Goal: Transaction & Acquisition: Purchase product/service

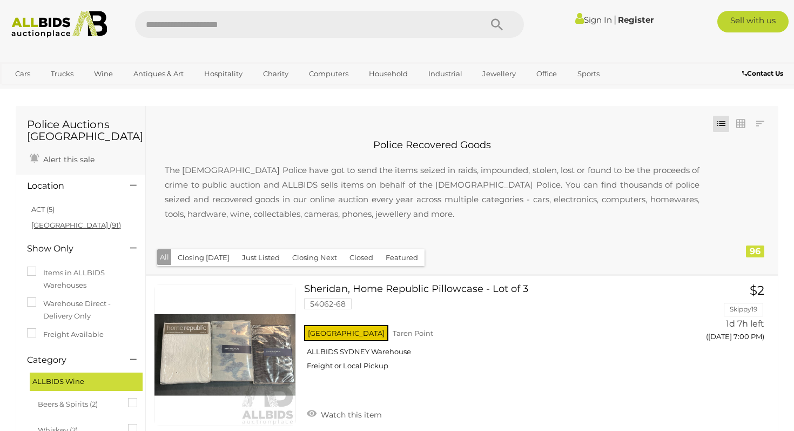
click at [46, 225] on link "[GEOGRAPHIC_DATA] (91)" at bounding box center [76, 224] width 90 height 9
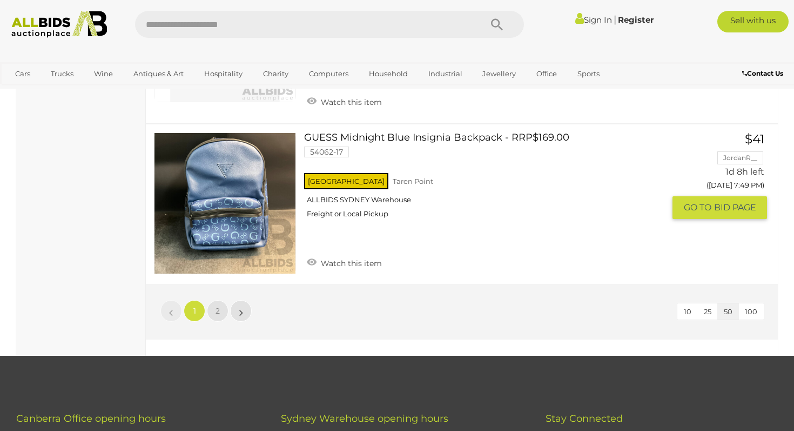
scroll to position [8160, 0]
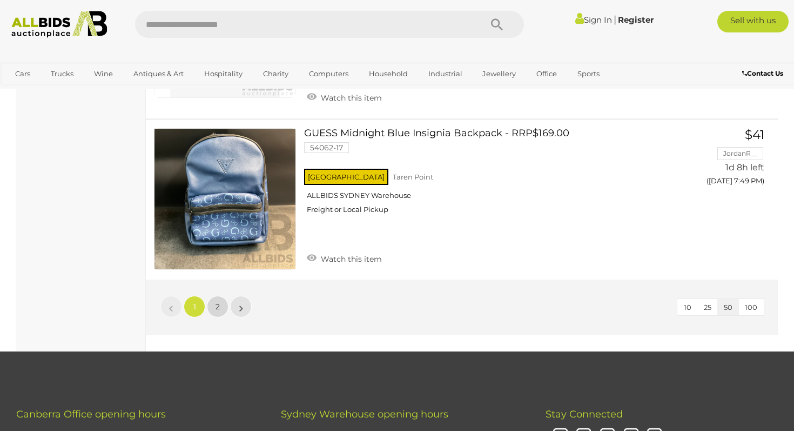
click at [218, 301] on span "2" at bounding box center [218, 306] width 4 height 10
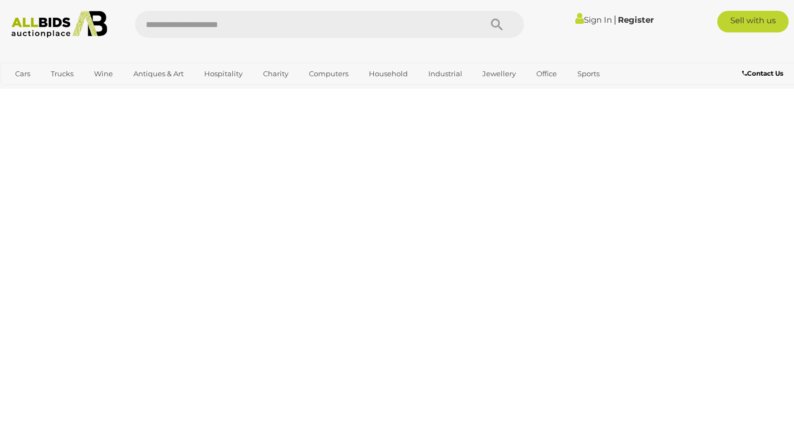
scroll to position [166, 0]
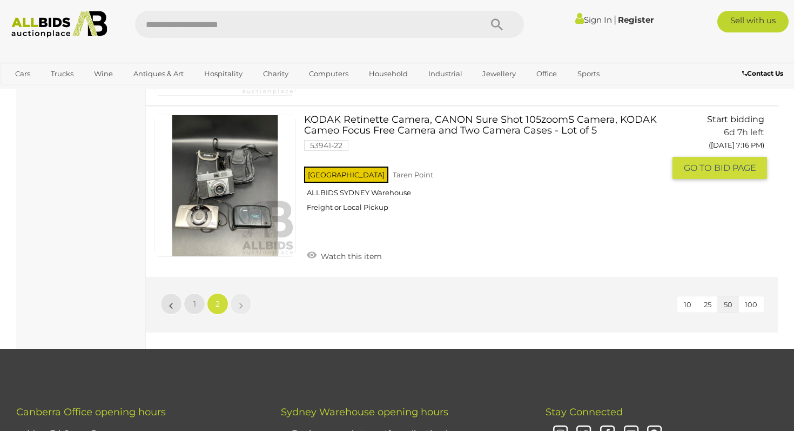
scroll to position [6625, 0]
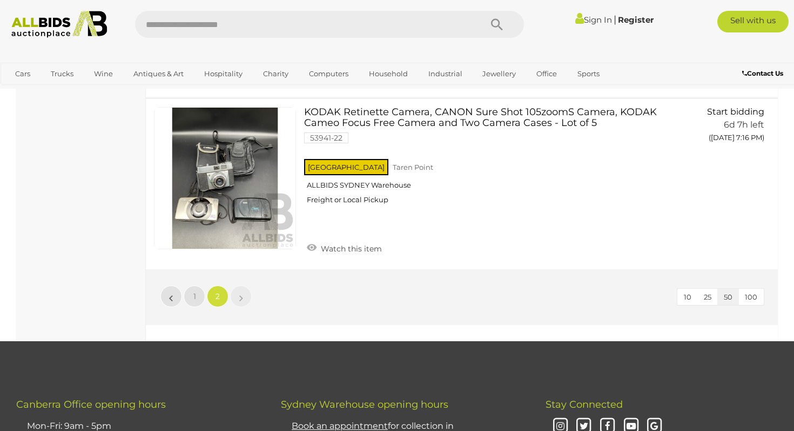
click at [243, 297] on li "»" at bounding box center [241, 296] width 21 height 22
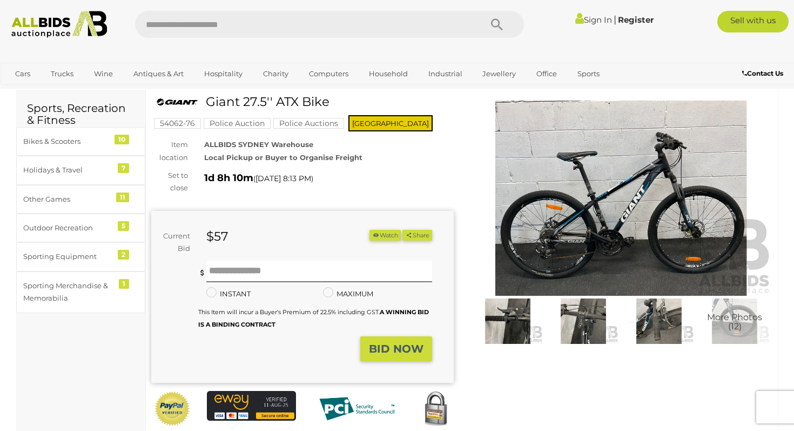
scroll to position [42, 0]
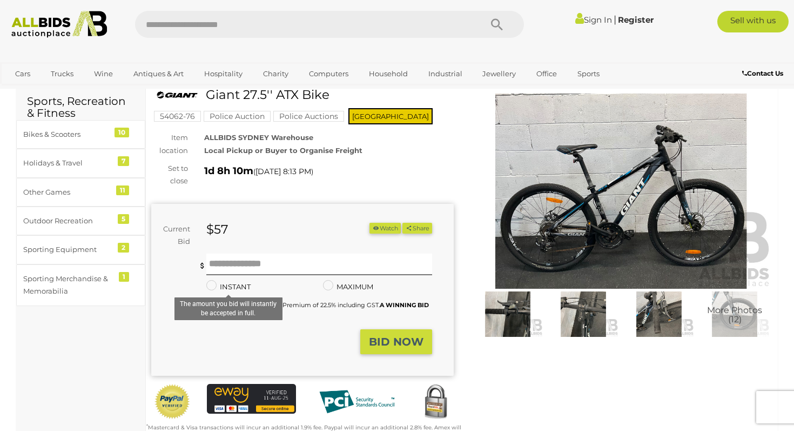
click at [223, 285] on label "INSTANT" at bounding box center [228, 286] width 44 height 12
click at [284, 344] on div "BID NOW" at bounding box center [291, 341] width 281 height 25
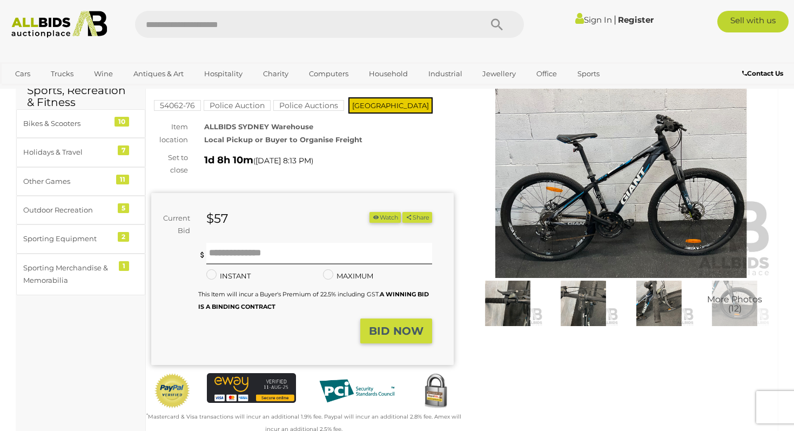
click at [576, 199] on img at bounding box center [621, 180] width 302 height 195
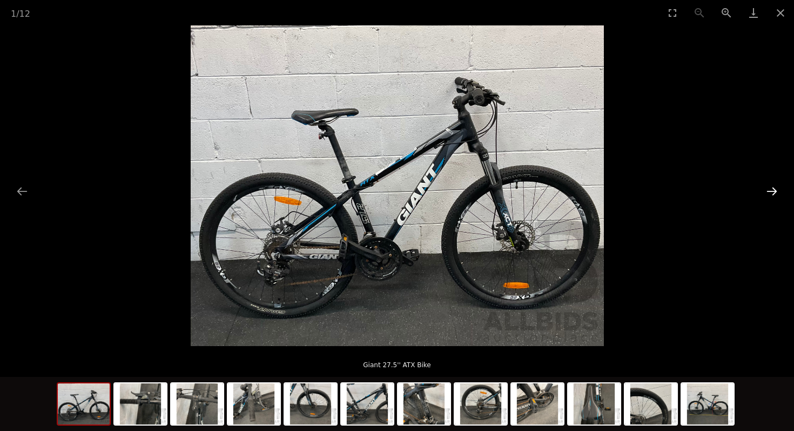
click at [777, 189] on button "Next slide" at bounding box center [772, 190] width 23 height 21
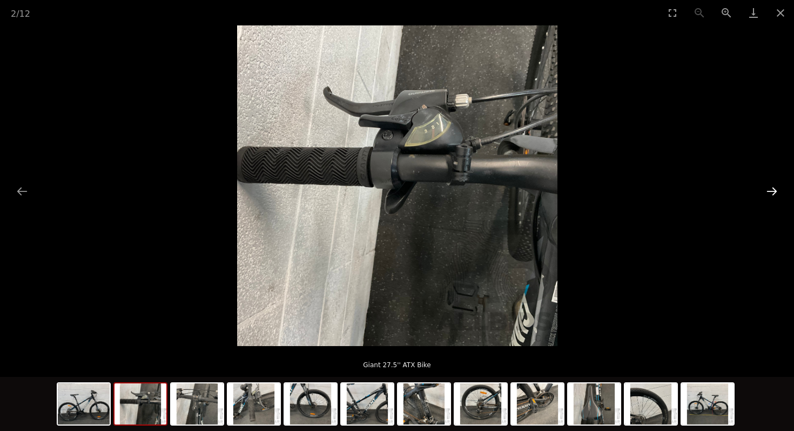
click at [777, 189] on button "Next slide" at bounding box center [772, 190] width 23 height 21
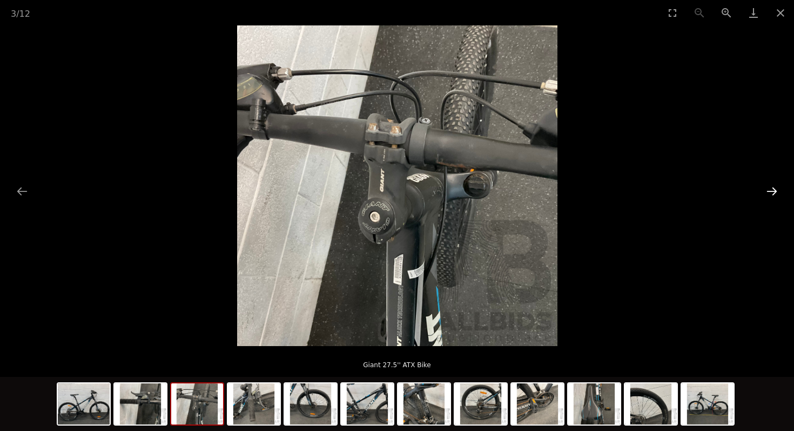
click at [777, 189] on button "Next slide" at bounding box center [772, 190] width 23 height 21
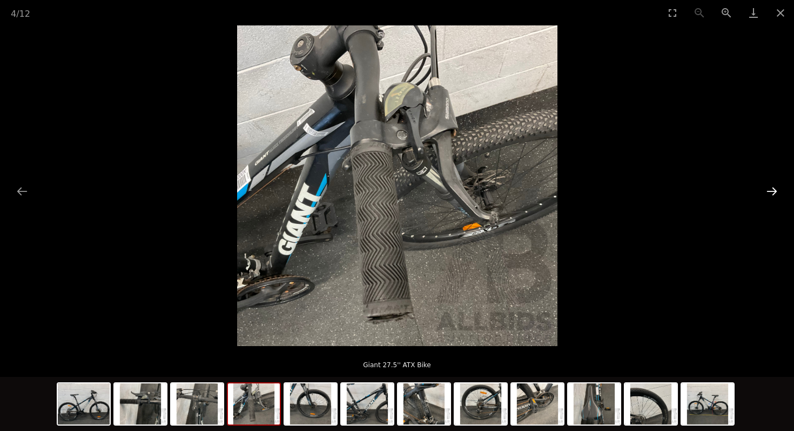
click at [777, 189] on button "Next slide" at bounding box center [772, 190] width 23 height 21
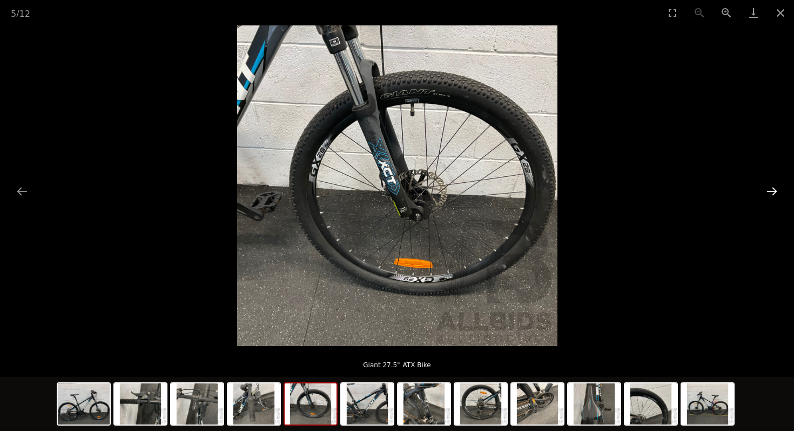
click at [777, 189] on button "Next slide" at bounding box center [772, 190] width 23 height 21
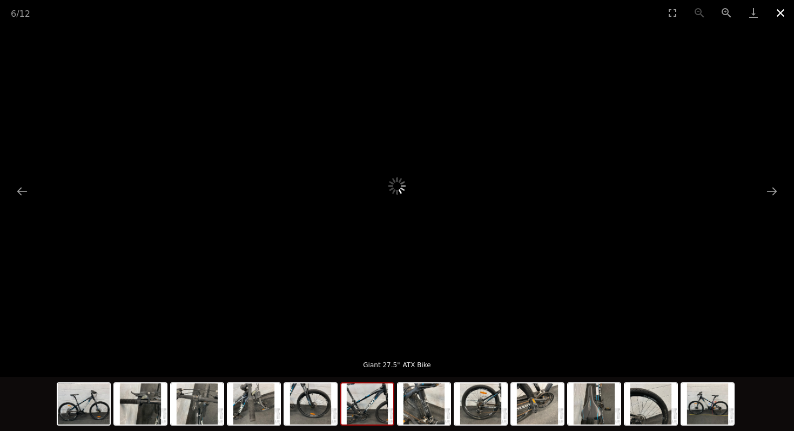
click at [784, 5] on button "Close gallery" at bounding box center [780, 12] width 27 height 25
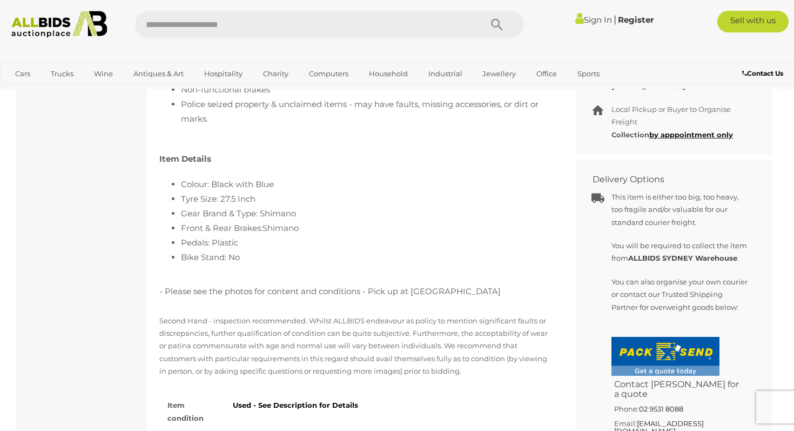
scroll to position [533, 0]
